Goal: Task Accomplishment & Management: Manage account settings

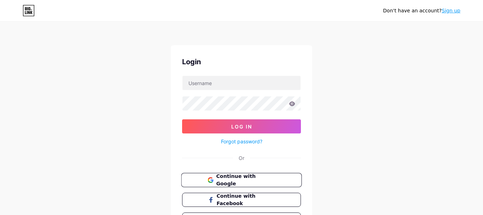
click at [242, 181] on span "Continue with Google" at bounding box center [245, 180] width 59 height 15
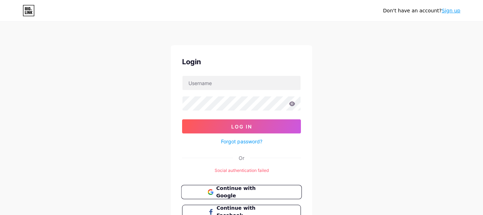
click at [250, 192] on span "Continue with Google" at bounding box center [245, 192] width 59 height 15
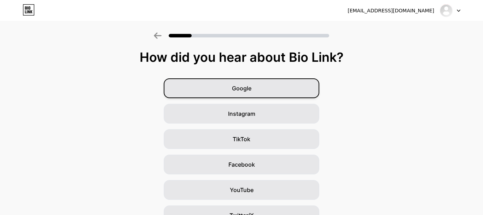
click at [247, 90] on span "Google" at bounding box center [241, 88] width 19 height 8
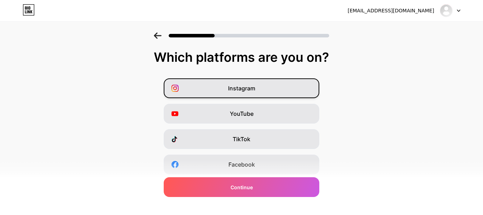
click at [238, 87] on span "Instagram" at bounding box center [241, 88] width 27 height 8
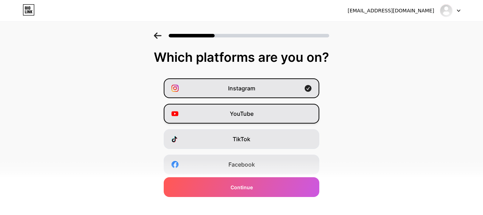
click at [238, 108] on div "YouTube" at bounding box center [242, 114] width 156 height 20
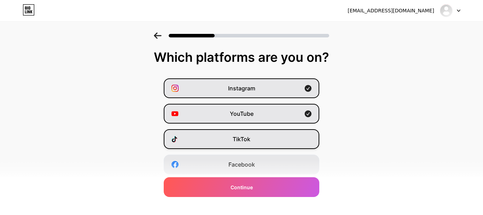
click at [243, 141] on span "TikTok" at bounding box center [242, 139] width 18 height 8
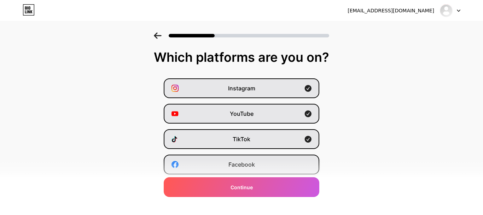
click at [244, 164] on span "Facebook" at bounding box center [241, 165] width 27 height 8
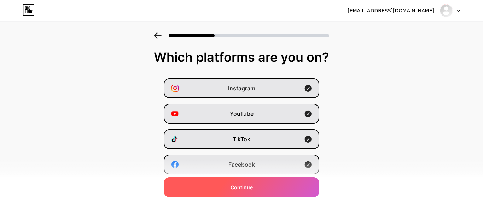
click at [248, 193] on div "Continue" at bounding box center [242, 188] width 156 height 20
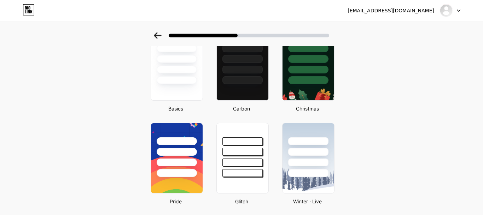
scroll to position [36, 0]
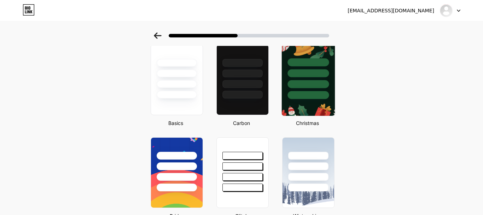
click at [293, 71] on div at bounding box center [307, 73] width 41 height 8
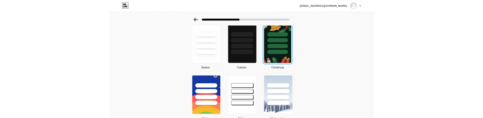
scroll to position [0, 0]
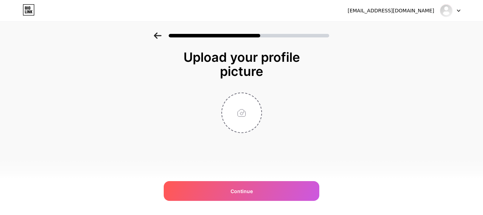
click at [158, 37] on icon at bounding box center [158, 36] width 8 height 6
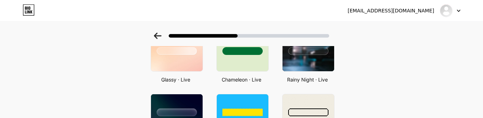
scroll to position [266, 0]
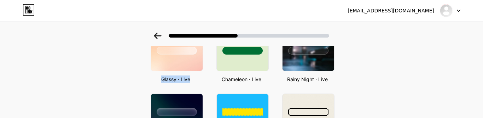
drag, startPoint x: 158, startPoint y: 79, endPoint x: 192, endPoint y: 83, distance: 34.1
copy div "Glassy · Live"
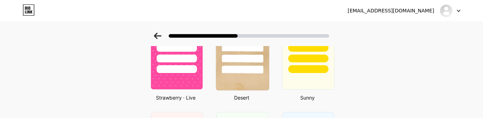
scroll to position [447, 0]
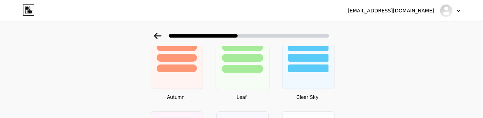
scroll to position [519, 0]
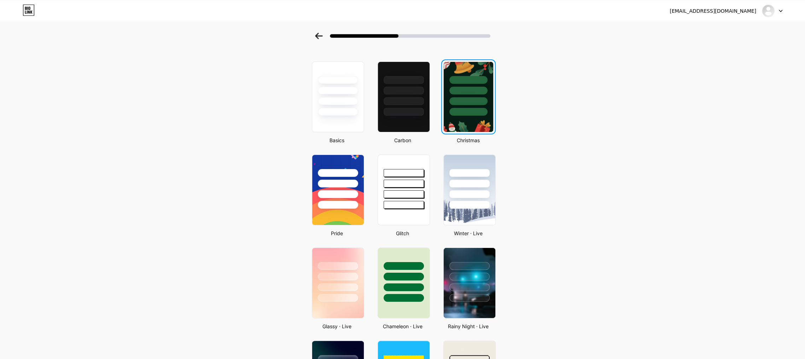
scroll to position [14, 0]
